Goal: Information Seeking & Learning: Learn about a topic

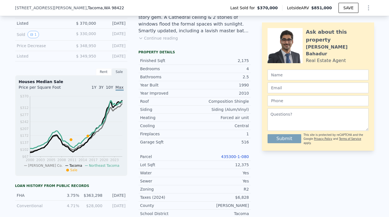
scroll to position [162, 0]
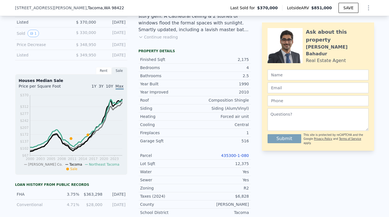
click at [235, 154] on link "435300-1-080" at bounding box center [235, 155] width 28 height 4
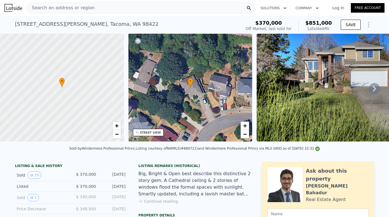
scroll to position [0, 0]
click at [121, 9] on div "Search an address or region" at bounding box center [141, 7] width 228 height 11
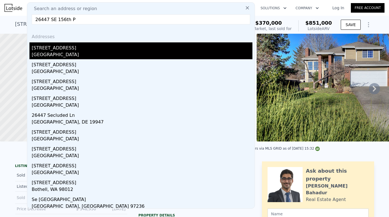
type input "26447 SE 156th P"
click at [77, 53] on div "King County, WA 98027" at bounding box center [142, 55] width 221 height 8
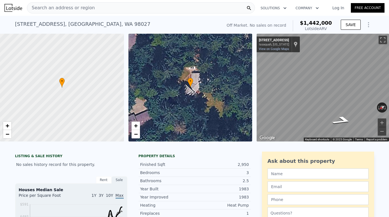
click at [138, 12] on div "Search an address or region" at bounding box center [141, 7] width 228 height 11
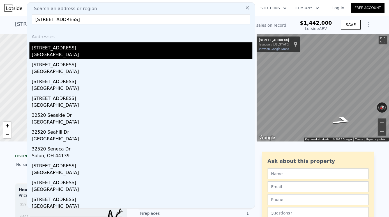
type input "[STREET_ADDRESS]"
click at [78, 51] on div "[STREET_ADDRESS]" at bounding box center [142, 46] width 221 height 9
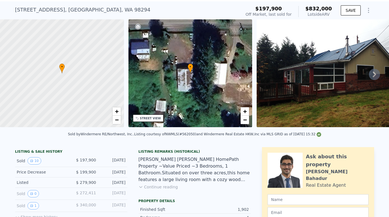
scroll to position [17, 0]
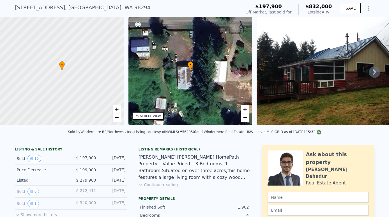
click at [164, 183] on button "Continue reading" at bounding box center [159, 185] width 40 height 6
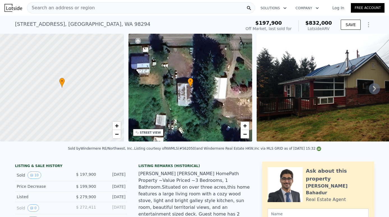
scroll to position [0, 0]
click at [111, 11] on div "Search an address or region" at bounding box center [141, 7] width 228 height 11
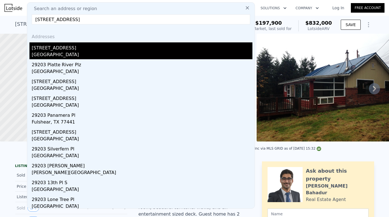
type input "[STREET_ADDRESS]"
click at [90, 53] on div "Lakeland North, WA 98001" at bounding box center [142, 55] width 221 height 8
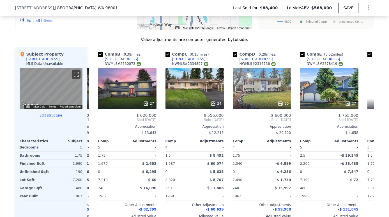
scroll to position [0, 62]
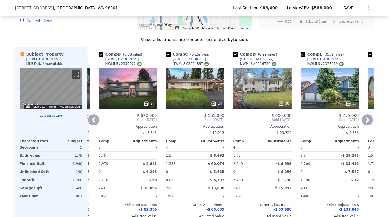
click at [143, 98] on div "27" at bounding box center [128, 88] width 58 height 40
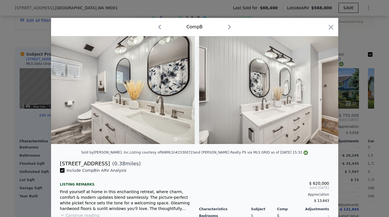
scroll to position [0, 2061]
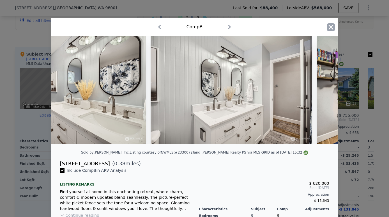
click at [333, 27] on icon "button" at bounding box center [331, 27] width 8 height 8
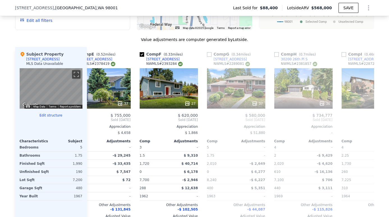
scroll to position [0, 290]
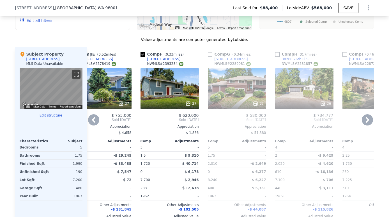
click at [317, 82] on div "36" at bounding box center [304, 88] width 58 height 40
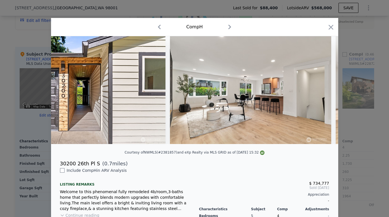
scroll to position [0, 548]
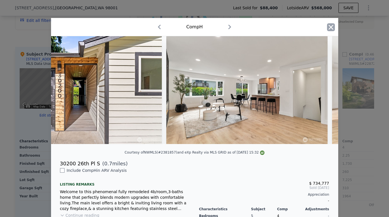
click at [331, 29] on icon "button" at bounding box center [331, 27] width 8 height 8
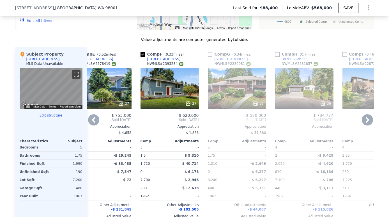
click at [316, 95] on div "36" at bounding box center [304, 88] width 58 height 40
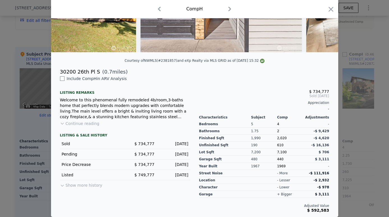
scroll to position [90, 0]
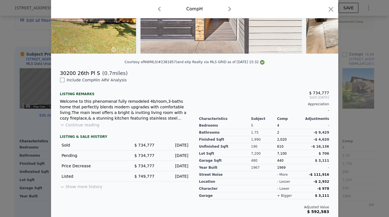
click at [85, 123] on button "Continue reading" at bounding box center [80, 125] width 40 height 6
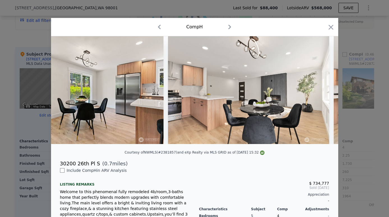
scroll to position [0, 0]
click at [330, 27] on icon "button" at bounding box center [331, 27] width 5 height 5
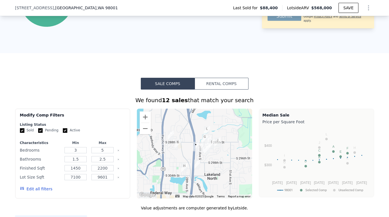
scroll to position [348, 0]
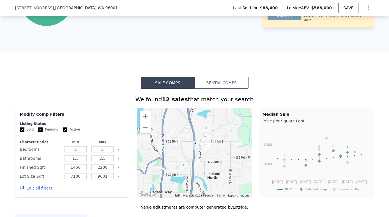
click at [197, 163] on img "3325 S 300th Pl" at bounding box center [197, 164] width 6 height 10
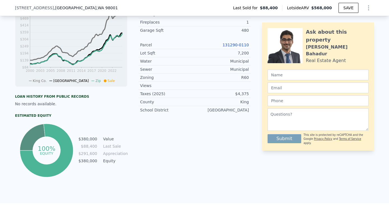
scroll to position [191, 0]
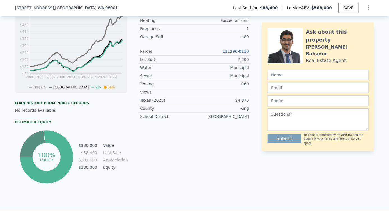
click at [238, 52] on link "131290-0110" at bounding box center [236, 51] width 26 height 4
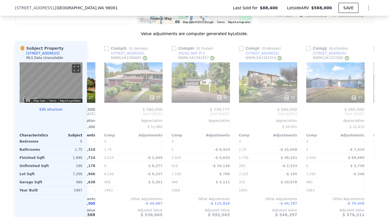
scroll to position [0, 389]
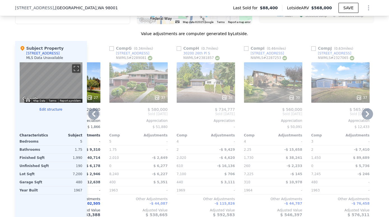
click at [260, 94] on div at bounding box center [273, 98] width 58 height 10
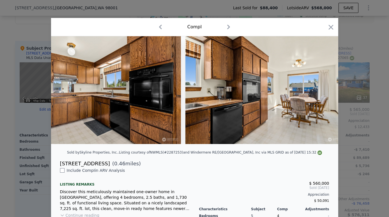
scroll to position [0, 867]
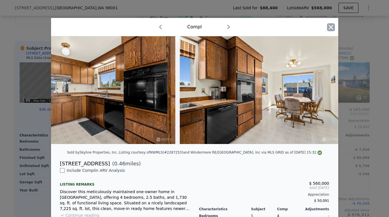
click at [332, 30] on icon "button" at bounding box center [331, 27] width 8 height 8
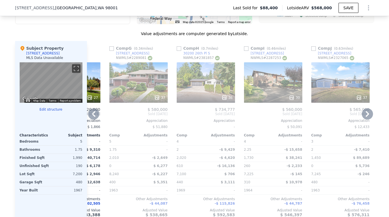
click at [218, 85] on div "36" at bounding box center [206, 82] width 58 height 40
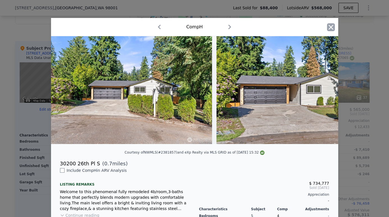
click at [329, 30] on icon "button" at bounding box center [331, 27] width 8 height 8
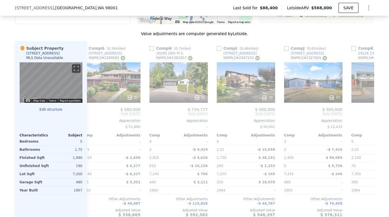
scroll to position [0, 423]
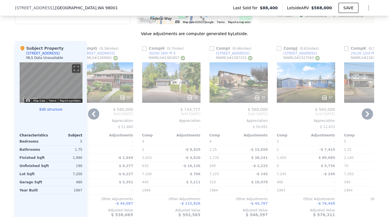
drag, startPoint x: 289, startPoint y: 111, endPoint x: 267, endPoint y: 53, distance: 62.0
click at [267, 53] on div "Comp I ( 0.46 miles) 28864 41st Ave S NWMLS # 2287253" at bounding box center [239, 53] width 58 height 17
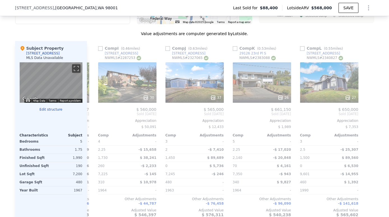
scroll to position [0, 534]
click at [267, 78] on div "26" at bounding box center [262, 82] width 58 height 40
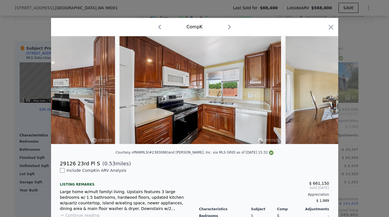
scroll to position [0, 1486]
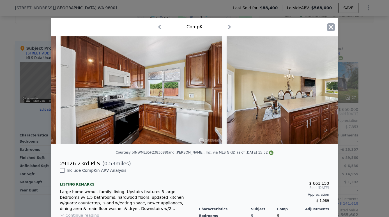
click at [332, 26] on icon "button" at bounding box center [331, 27] width 8 height 8
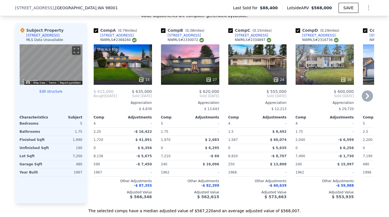
click at [125, 68] on div "This is a Flip 15" at bounding box center [123, 64] width 58 height 40
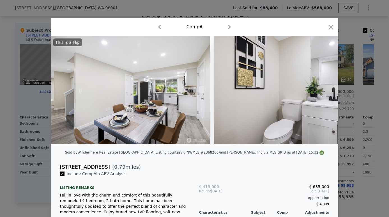
scroll to position [0, 871]
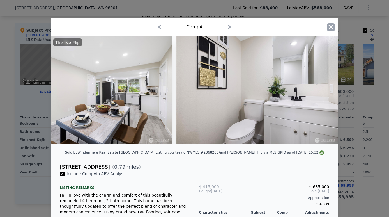
click at [330, 28] on icon "button" at bounding box center [331, 27] width 8 height 8
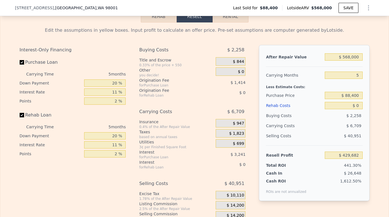
scroll to position [798, 0]
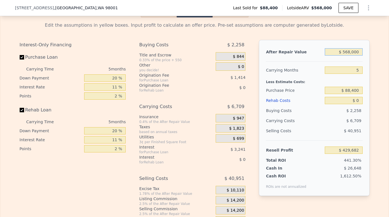
drag, startPoint x: 360, startPoint y: 51, endPoint x: 330, endPoint y: 51, distance: 29.8
click at [330, 51] on input "$ 568,000" at bounding box center [344, 51] width 38 height 7
type input "$ 6"
type input "-$ 96,964"
type input "$ 62"
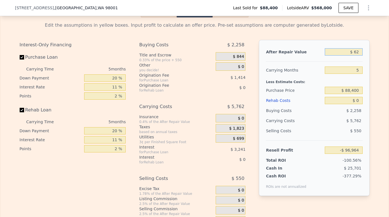
type input "-$ 96,913"
type input "$ 625"
type input "-$ 96,391"
type input "$ 6,250"
type input "-$ 91,174"
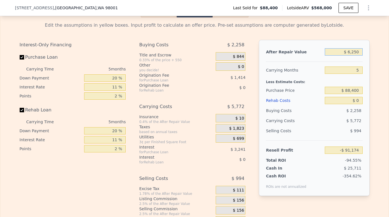
type input "$ 62,500"
type input "-$ 39,021"
type input "$ 625,000"
type input "$ 482,532"
click at [361, 72] on input "5" at bounding box center [344, 70] width 38 height 7
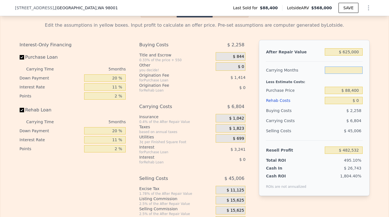
type input "3"
type input "$ 485,254"
type input "3"
click at [370, 88] on div "After Repair Value $ 625,000 Carrying Months 3 Less Estimate Costs: Purchase Pr…" at bounding box center [314, 118] width 111 height 156
drag, startPoint x: 360, startPoint y: 90, endPoint x: 336, endPoint y: 90, distance: 24.7
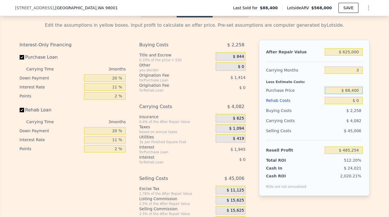
click at [336, 90] on input "$ 88,400" at bounding box center [344, 90] width 38 height 7
type input "$ 3"
type input "$ 568,000"
type input "5"
type input "$ 884,008"
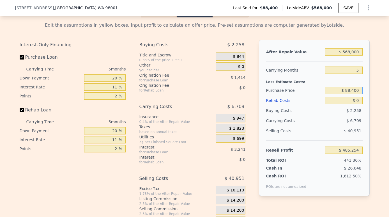
type input "$ 429,682"
type input "$ 8"
type input "$ 380,000"
click at [362, 70] on input "5" at bounding box center [344, 70] width 38 height 7
type input "$ 121,750"
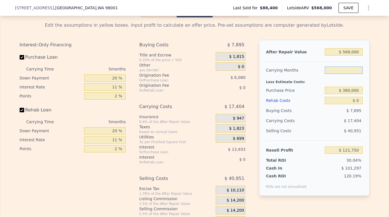
type input "3"
type input "$ 128,712"
type input "3"
click at [361, 100] on input "$ 0" at bounding box center [344, 100] width 38 height 7
type input "$ 8"
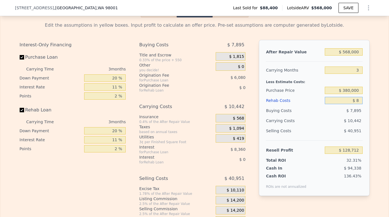
type input "$ 128,704"
type input "$ 80"
type input "$ 128,628"
type input "$ 800"
type input "$ 127,881"
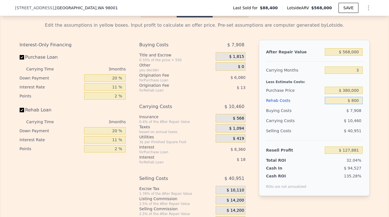
type input "$ 8,000"
type input "$ 120,407"
type input "$ 80,000"
type input "$ 45,671"
click at [344, 70] on input "3" at bounding box center [344, 70] width 38 height 7
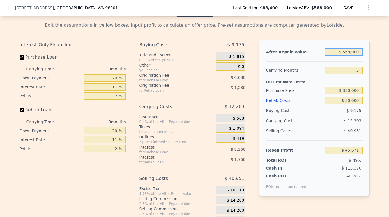
click at [350, 52] on input "$ 568,000" at bounding box center [344, 51] width 38 height 7
type input "$ 56,000"
type input "-$ 429,399"
type input "$ 5,000"
type input "-$ 476,721"
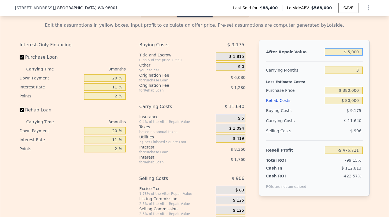
type input "$ 000"
type input "-$ 481,360"
type input "$ 6,000"
type input "-$ 475,793"
type input "$ 62,000"
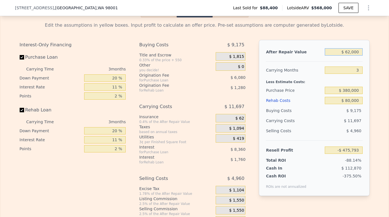
type input "-$ 423,832"
type input "$ 625,000"
type input "$ 98,559"
type input "$ 625,000"
click at [345, 70] on input "3" at bounding box center [344, 70] width 38 height 7
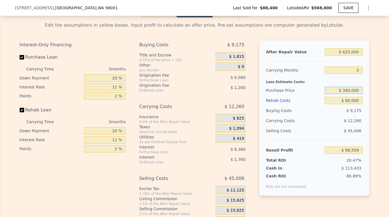
click at [349, 91] on input "$ 380,000" at bounding box center [344, 90] width 38 height 7
type input "$ 420,000"
click at [333, 129] on div "$ 45,006" at bounding box center [344, 131] width 38 height 10
type input "$ 56,906"
click at [349, 91] on input "$ 420,000" at bounding box center [344, 90] width 38 height 7
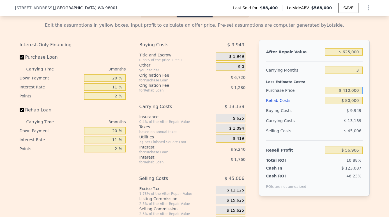
type input "$ 410,000"
click at [337, 120] on div "$ 12,920" at bounding box center [333, 121] width 59 height 10
type input "$ 67,319"
click at [349, 90] on input "$ 410,000" at bounding box center [344, 90] width 38 height 7
click at [351, 91] on input "$ 40,000" at bounding box center [344, 90] width 38 height 7
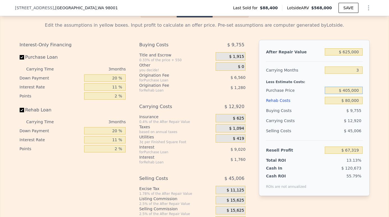
type input "$ 405,000"
type input "$ 72,526"
click at [320, 124] on div "$ 12,809" at bounding box center [333, 121] width 59 height 10
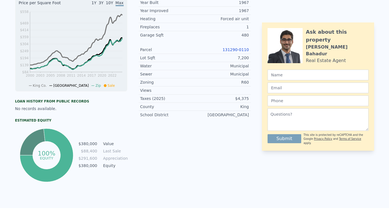
scroll to position [-2, 0]
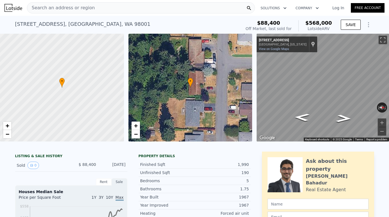
type input "$ 568,000"
type input "5"
type input "$ 0"
type input "$ 429,682"
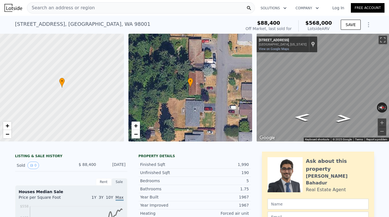
click at [130, 8] on div "Search an address or region" at bounding box center [141, 7] width 228 height 11
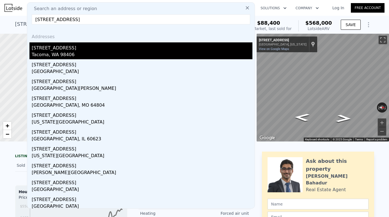
type input "[STREET_ADDRESS]"
click at [70, 49] on div "[STREET_ADDRESS]" at bounding box center [142, 46] width 221 height 9
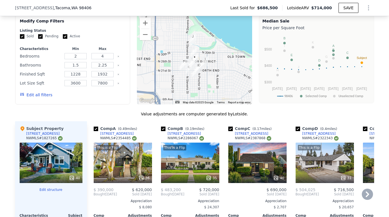
scroll to position [565, 0]
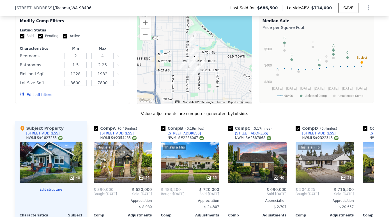
click at [83, 0] on div "4021 N 25th St , Tacoma , WA 98406 Last Sold for $686,500 Lotside ARV $714,000 …" at bounding box center [194, 8] width 359 height 16
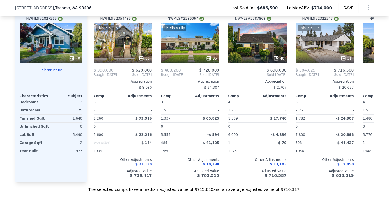
scroll to position [0, 0]
click at [127, 48] on div "This is a Flip 36" at bounding box center [123, 43] width 58 height 40
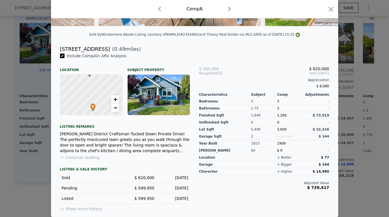
scroll to position [118, 0]
click at [75, 158] on button "Continue reading" at bounding box center [80, 158] width 40 height 6
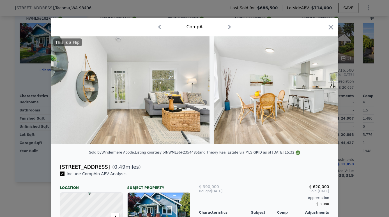
scroll to position [0, 2161]
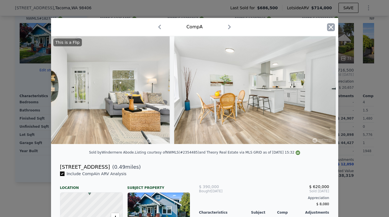
click at [330, 26] on icon "button" at bounding box center [331, 27] width 5 height 5
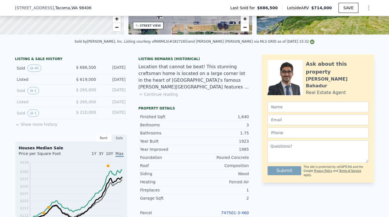
scroll to position [105, 0]
click at [165, 93] on button "Continue reading" at bounding box center [159, 95] width 40 height 6
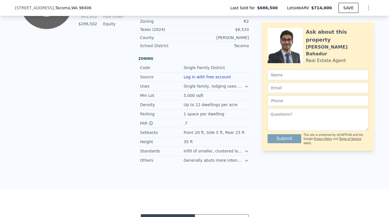
scroll to position [295, 0]
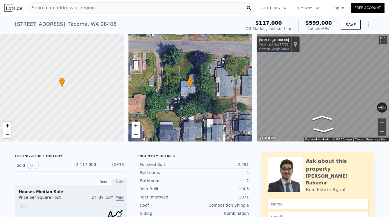
click at [223, 93] on div "• + − • + − ← Move left → Move right ↑ Move up ↓ Move down + Zoom in - Zoom out…" at bounding box center [194, 88] width 389 height 108
click at [389, 115] on html "Search an address or region Solutions Company Open main menu Log In Free Accoun…" at bounding box center [194, 108] width 389 height 217
click at [389, 72] on html "Search an address or region Solutions Company Open main menu Log In Free Accoun…" at bounding box center [194, 108] width 389 height 217
click at [389, 76] on html "Search an address or region Solutions Company Open main menu Log In Free Accoun…" at bounding box center [194, 108] width 389 height 217
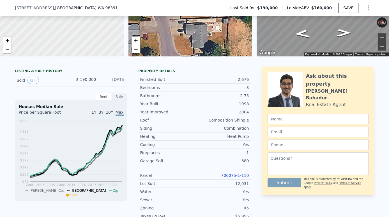
scroll to position [88, 0]
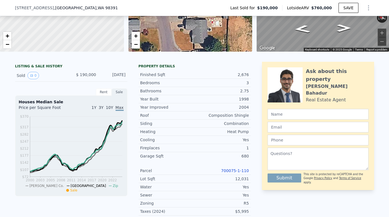
click at [243, 171] on link "700075-1-110" at bounding box center [235, 170] width 28 height 4
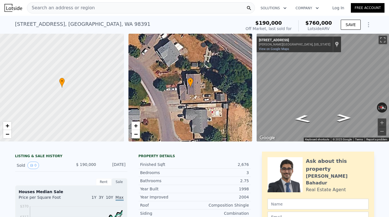
scroll to position [0, 0]
click at [106, 11] on div "Search an address or region" at bounding box center [141, 7] width 228 height 11
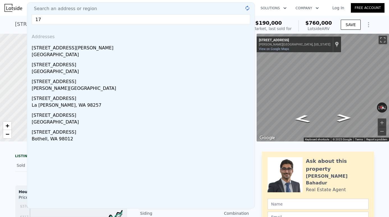
type input "1"
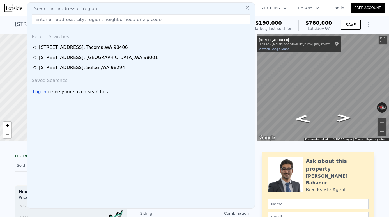
paste input "[STREET_ADDRESS]"
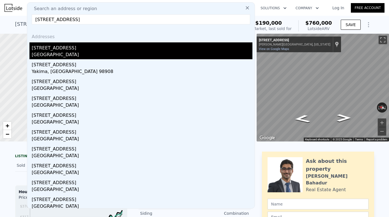
type input "[STREET_ADDRESS]"
click at [55, 53] on div "[GEOGRAPHIC_DATA]" at bounding box center [142, 55] width 221 height 8
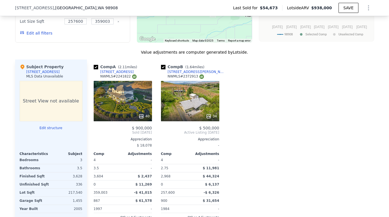
scroll to position [481, 0]
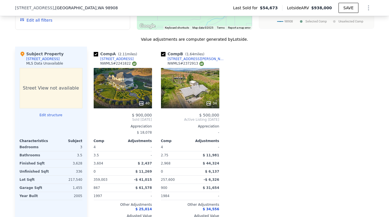
click at [53, 116] on button "Edit structure" at bounding box center [51, 115] width 63 height 4
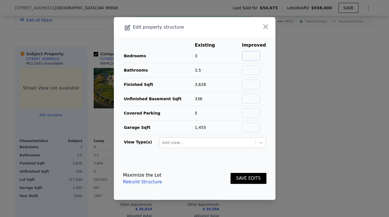
click at [253, 54] on input "text" at bounding box center [251, 56] width 18 height 10
type input "4"
click at [255, 72] on input "text" at bounding box center [251, 70] width 18 height 10
click at [251, 180] on button "SAVE EDITS" at bounding box center [249, 178] width 36 height 11
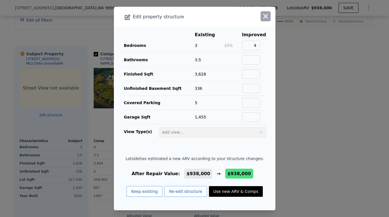
click at [266, 16] on icon "button" at bounding box center [266, 16] width 5 height 5
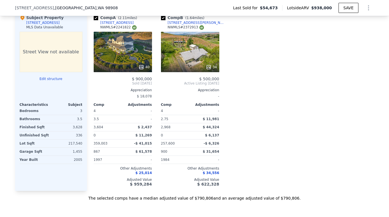
scroll to position [518, 0]
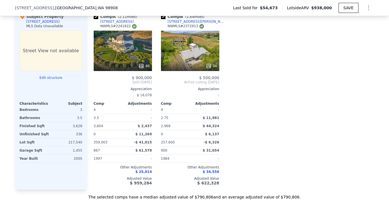
click at [136, 54] on div "40" at bounding box center [123, 51] width 58 height 40
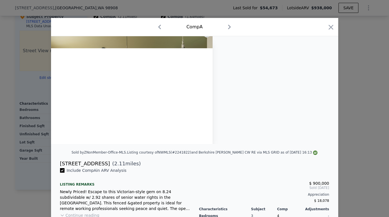
scroll to position [0, 1030]
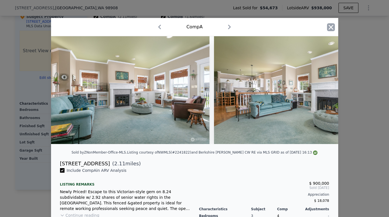
click at [330, 29] on icon "button" at bounding box center [331, 27] width 8 height 8
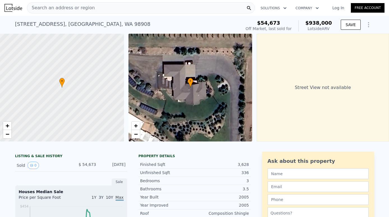
click at [95, 8] on div "Search an address or region" at bounding box center [141, 7] width 228 height 11
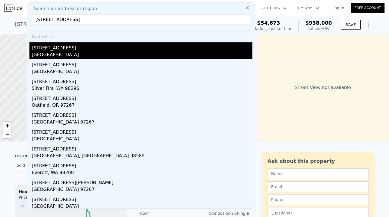
type input "[STREET_ADDRESS]"
click at [76, 53] on div "[GEOGRAPHIC_DATA]" at bounding box center [142, 55] width 221 height 8
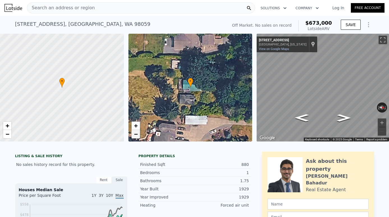
click at [134, 133] on span "−" at bounding box center [136, 134] width 4 height 7
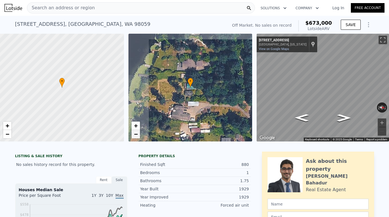
click at [134, 133] on span "−" at bounding box center [136, 134] width 4 height 7
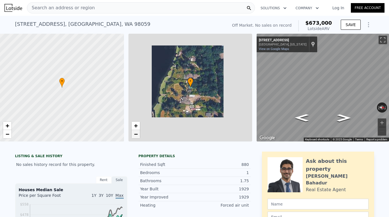
click at [134, 133] on span "−" at bounding box center [136, 134] width 4 height 7
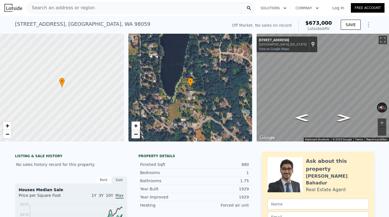
click at [134, 133] on span "−" at bounding box center [136, 134] width 4 height 7
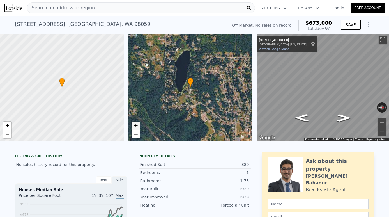
click at [134, 127] on span "+" at bounding box center [136, 125] width 4 height 7
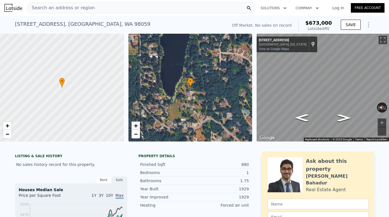
click at [134, 127] on span "+" at bounding box center [136, 125] width 4 height 7
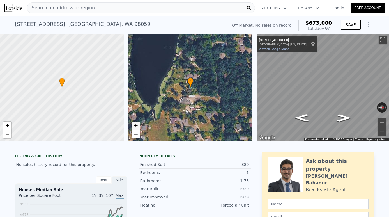
click at [134, 127] on span "+" at bounding box center [136, 125] width 4 height 7
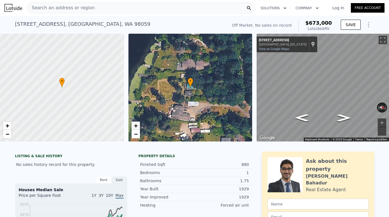
click at [134, 127] on span "+" at bounding box center [136, 125] width 4 height 7
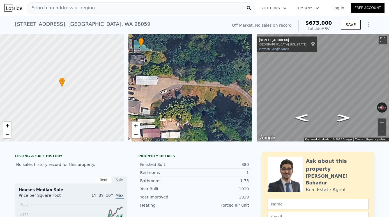
drag, startPoint x: 191, startPoint y: 87, endPoint x: 140, endPoint y: 47, distance: 64.0
click at [141, 47] on icon at bounding box center [140, 43] width 5 height 10
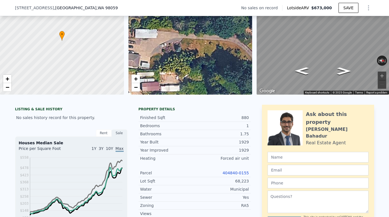
scroll to position [47, 0]
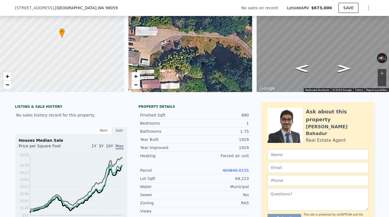
click at [235, 170] on link "404840-0155" at bounding box center [236, 170] width 26 height 4
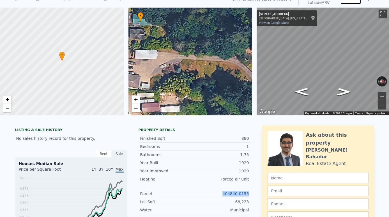
scroll to position [22, 0]
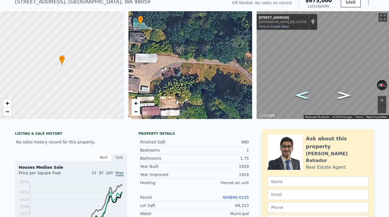
click at [302, 97] on icon "Go South, 200th Ave SE" at bounding box center [302, 95] width 26 height 11
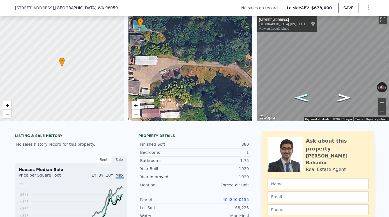
scroll to position [79, 0]
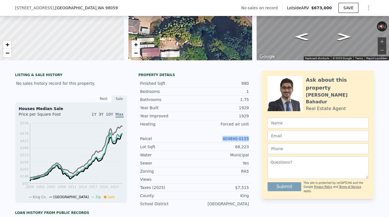
drag, startPoint x: 249, startPoint y: 139, endPoint x: 225, endPoint y: 139, distance: 24.4
click at [225, 139] on div "Parcel 404840-0155" at bounding box center [195, 139] width 112 height 8
click at [232, 138] on link "404840-0155" at bounding box center [236, 138] width 26 height 4
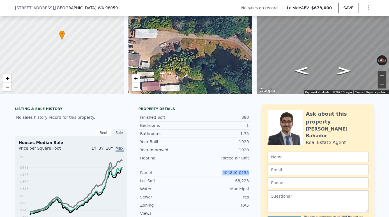
scroll to position [40, 0]
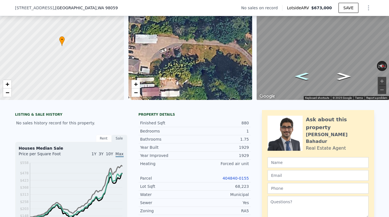
click at [301, 77] on icon "Go South, 200th Ave SE" at bounding box center [301, 76] width 25 height 11
click at [302, 76] on icon "Go South, 200th Ave SE" at bounding box center [302, 76] width 26 height 11
click at [7, 92] on span "−" at bounding box center [8, 92] width 4 height 7
click at [6, 86] on span "+" at bounding box center [8, 84] width 4 height 7
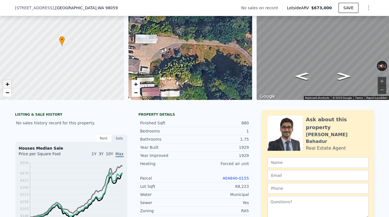
click at [6, 86] on span "+" at bounding box center [8, 84] width 4 height 7
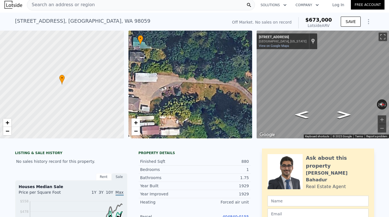
scroll to position [0, 0]
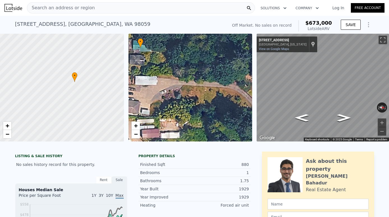
drag, startPoint x: 86, startPoint y: 94, endPoint x: 98, endPoint y: 88, distance: 13.8
click at [98, 88] on div at bounding box center [62, 87] width 149 height 129
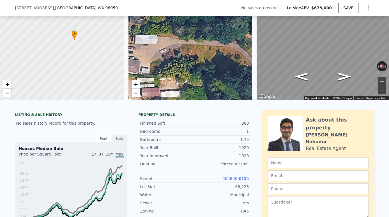
scroll to position [32, 0]
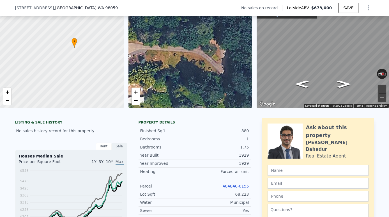
drag, startPoint x: 212, startPoint y: 61, endPoint x: 172, endPoint y: 57, distance: 40.4
click at [172, 57] on div "• + −" at bounding box center [191, 54] width 124 height 108
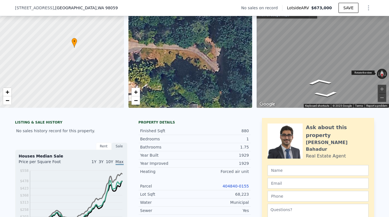
click at [384, 73] on div "← Move left → Move right ↑ Move up ↓ Move down + Zoom in - Zoom out [STREET_ADD…" at bounding box center [323, 54] width 132 height 108
click at [389, 76] on html "Search an address or region Solutions Company Open main menu Log In Free Accoun…" at bounding box center [194, 108] width 389 height 217
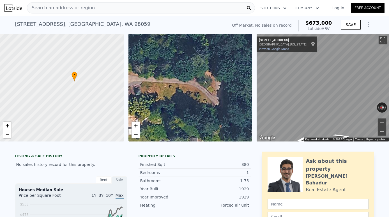
scroll to position [0, 0]
click at [383, 131] on button "Zoom out" at bounding box center [382, 131] width 8 height 8
click at [383, 134] on button "Zoom out" at bounding box center [382, 131] width 8 height 8
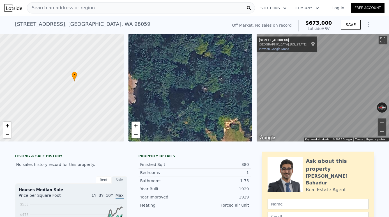
drag, startPoint x: 213, startPoint y: 98, endPoint x: 131, endPoint y: 96, distance: 82.0
click at [131, 96] on div "• + −" at bounding box center [191, 88] width 124 height 108
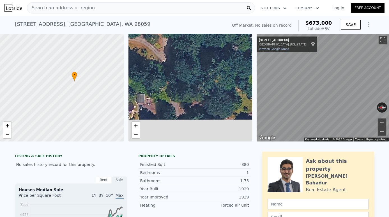
drag, startPoint x: 134, startPoint y: 97, endPoint x: 186, endPoint y: 50, distance: 70.5
click at [185, 50] on div "• + −" at bounding box center [191, 88] width 124 height 108
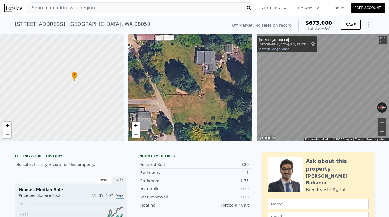
drag, startPoint x: 174, startPoint y: 81, endPoint x: 236, endPoint y: 36, distance: 76.6
click at [239, 36] on div "• + −" at bounding box center [191, 88] width 124 height 108
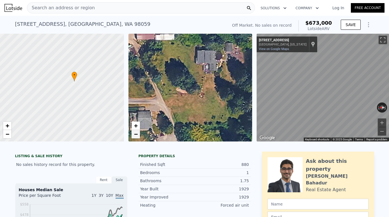
click at [134, 135] on span "−" at bounding box center [136, 134] width 4 height 7
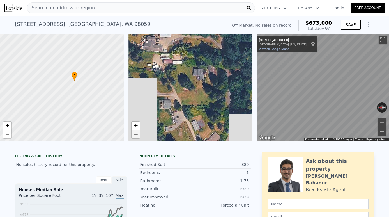
click at [134, 135] on span "−" at bounding box center [136, 134] width 4 height 7
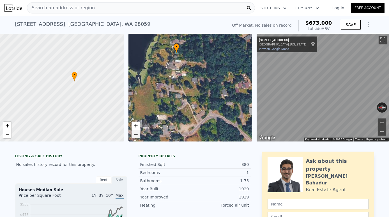
click at [134, 135] on span "−" at bounding box center [136, 134] width 4 height 7
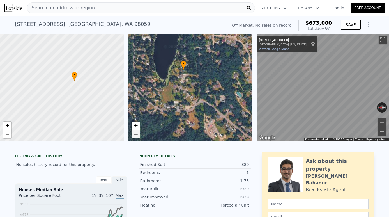
click at [134, 135] on span "−" at bounding box center [136, 134] width 4 height 7
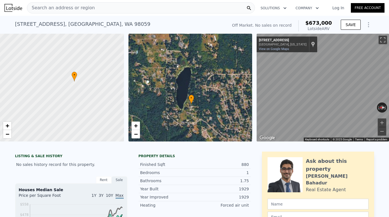
drag, startPoint x: 188, startPoint y: 77, endPoint x: 177, endPoint y: 104, distance: 29.2
click at [189, 104] on icon at bounding box center [192, 100] width 6 height 10
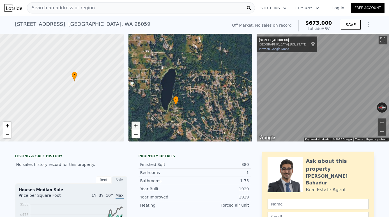
click at [134, 127] on span "+" at bounding box center [136, 125] width 4 height 7
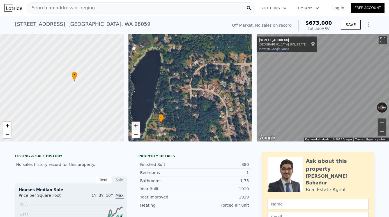
click at [134, 127] on span "+" at bounding box center [136, 125] width 4 height 7
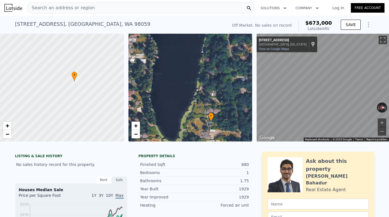
drag, startPoint x: 171, startPoint y: 112, endPoint x: 246, endPoint y: 72, distance: 85.2
click at [248, 72] on div "• + −" at bounding box center [191, 88] width 124 height 108
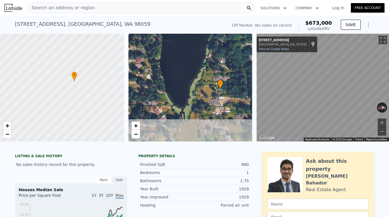
drag, startPoint x: 205, startPoint y: 118, endPoint x: 217, endPoint y: 87, distance: 32.5
click at [217, 87] on div "• + −" at bounding box center [191, 88] width 124 height 108
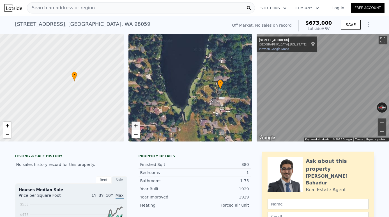
click at [138, 127] on link "+" at bounding box center [136, 126] width 8 height 8
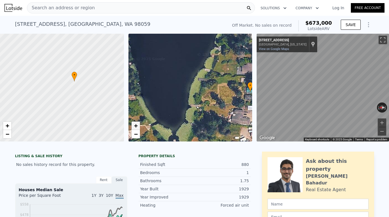
click at [138, 127] on link "+" at bounding box center [136, 126] width 8 height 8
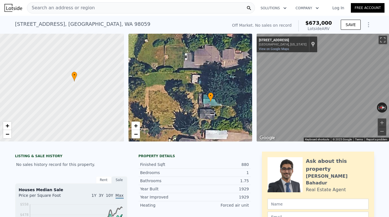
drag, startPoint x: 235, startPoint y: 96, endPoint x: 135, endPoint y: 102, distance: 100.1
click at [135, 102] on div "• + −" at bounding box center [191, 88] width 124 height 108
click at [134, 138] on span "−" at bounding box center [136, 134] width 4 height 7
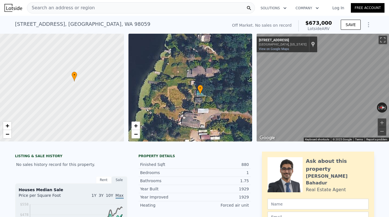
click at [118, 8] on div "Search an address or region" at bounding box center [141, 7] width 228 height 11
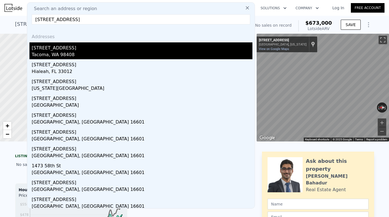
type input "[STREET_ADDRESS]"
click at [102, 54] on div "Tacoma, WA 98408" at bounding box center [142, 55] width 221 height 8
